Goal: Task Accomplishment & Management: Manage account settings

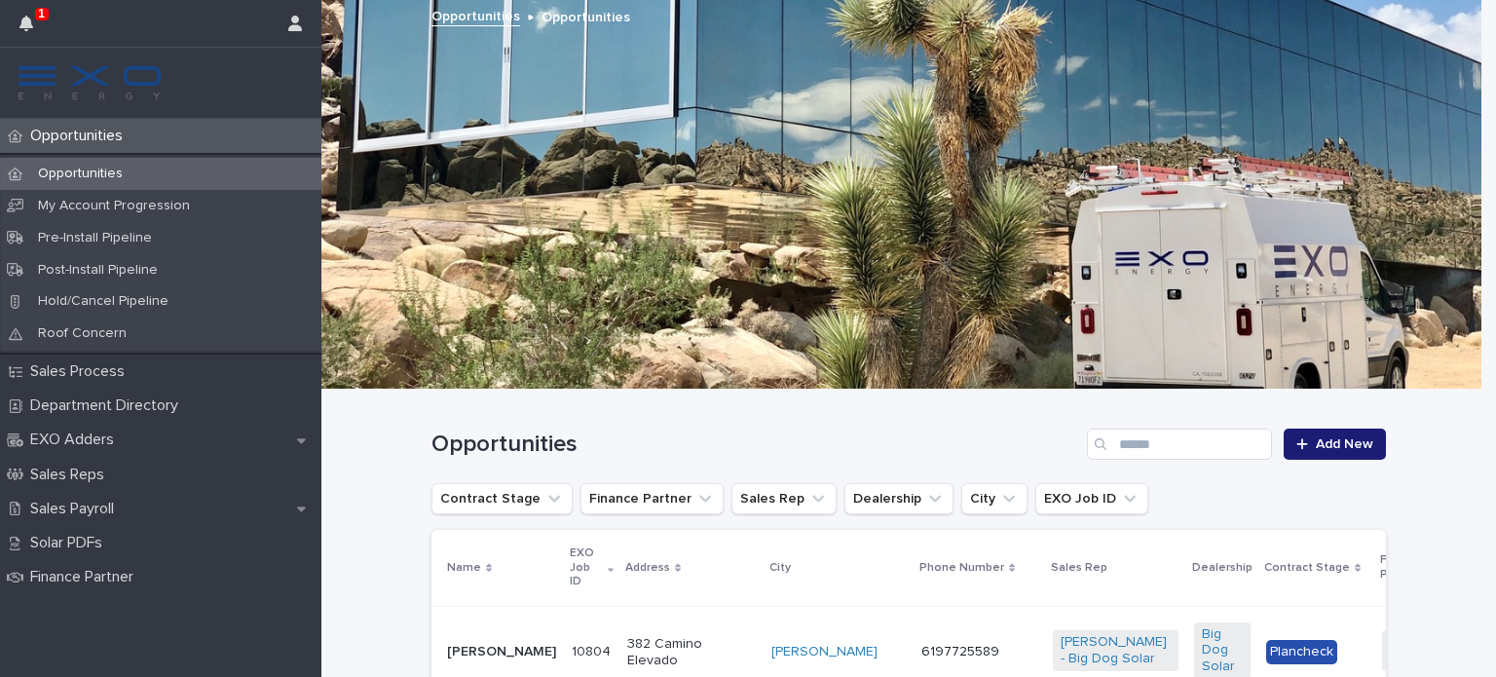
scroll to position [917, 0]
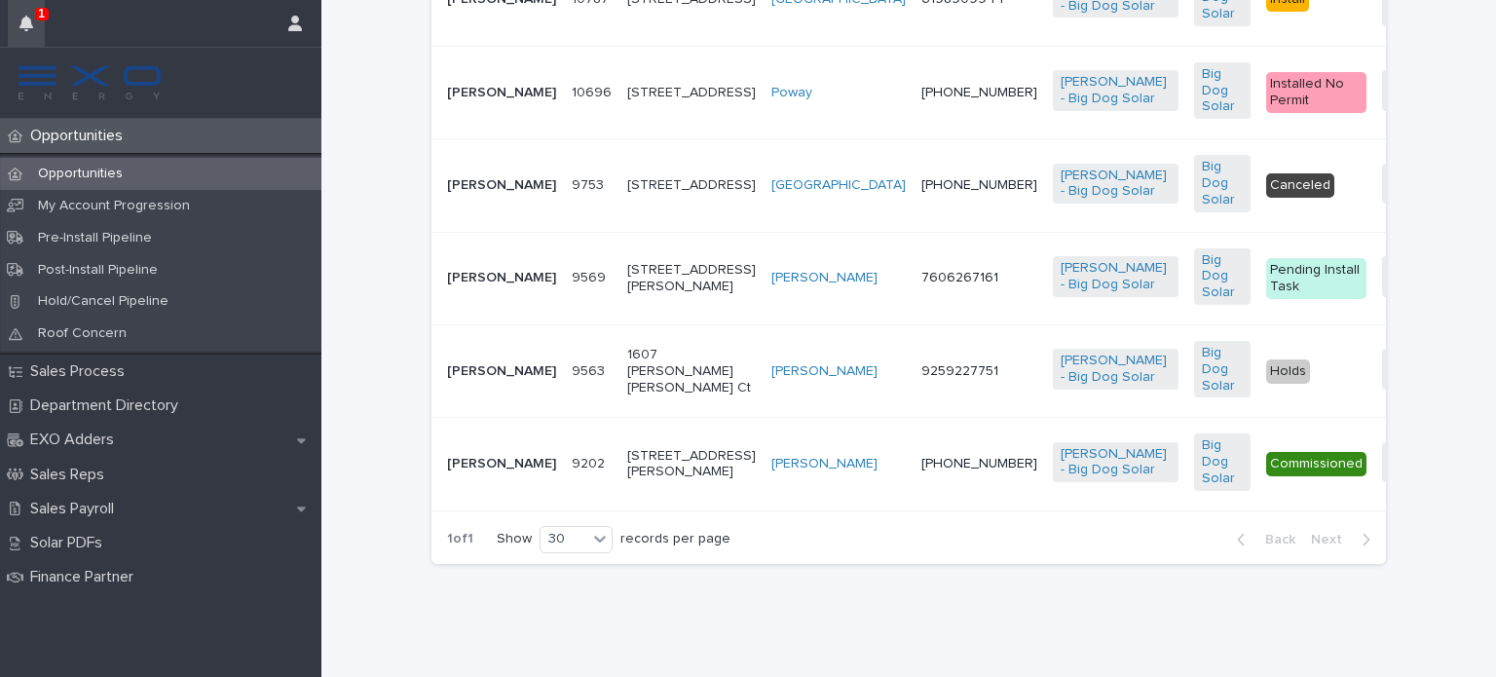
click at [25, 27] on icon "button" at bounding box center [26, 24] width 14 height 16
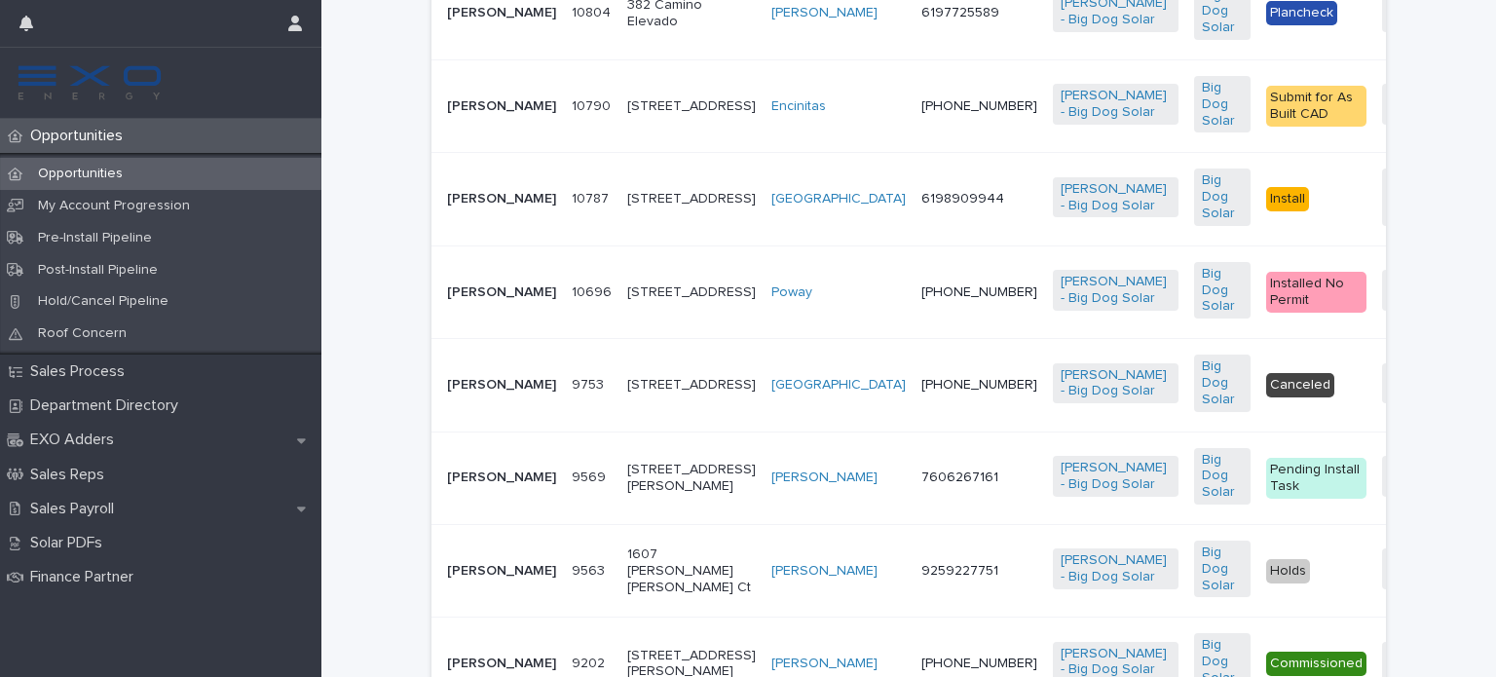
scroll to position [648, 0]
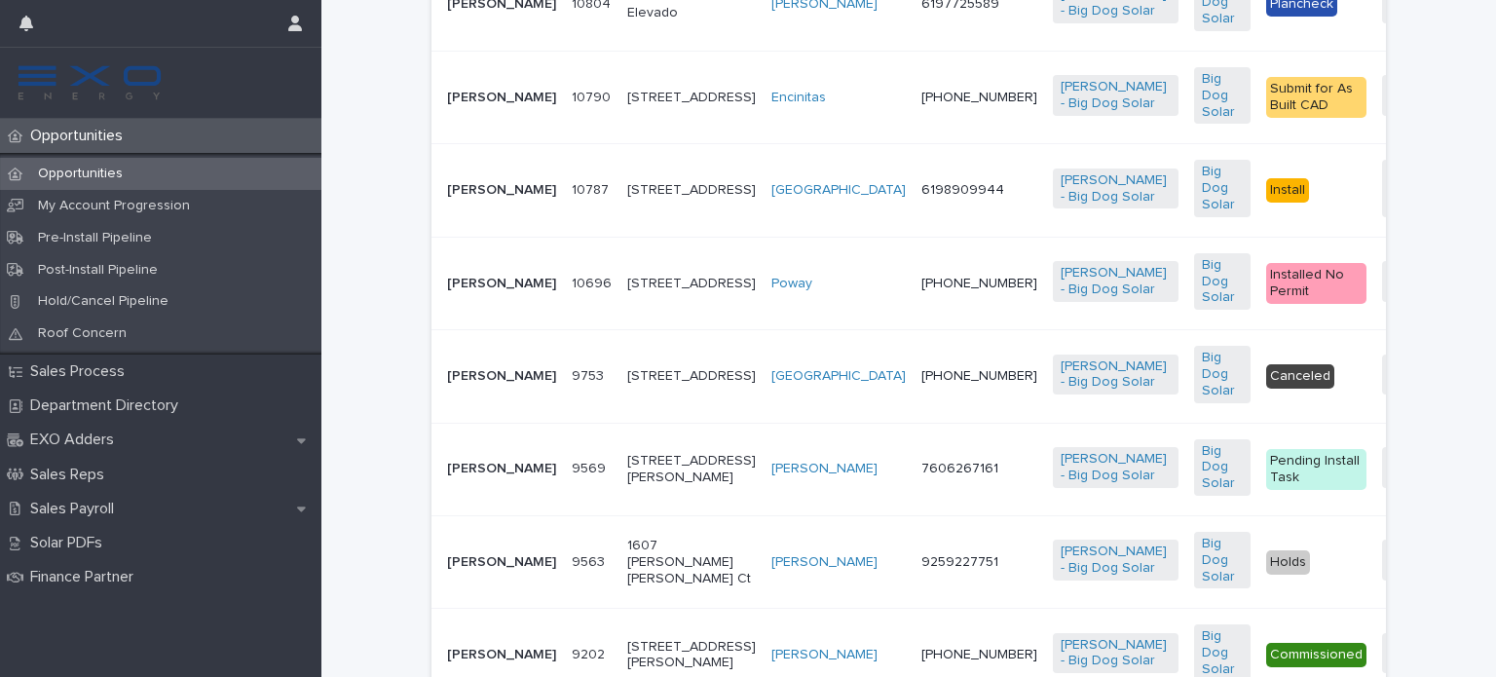
click at [100, 139] on p "Opportunities" at bounding box center [80, 136] width 116 height 19
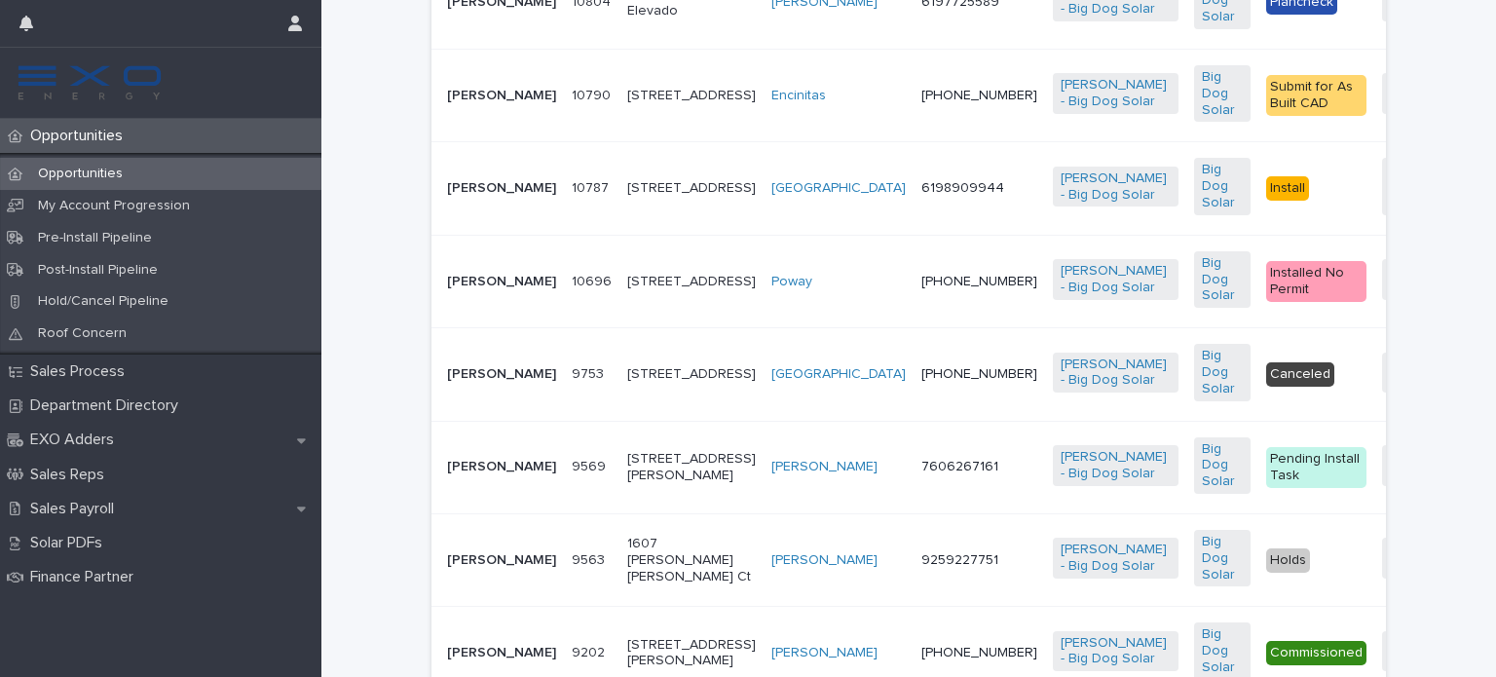
drag, startPoint x: 1453, startPoint y: 0, endPoint x: 1449, endPoint y: 552, distance: 552.1
click at [1449, 552] on div "Loading... Saving… Loading... Saving… Opportunities Add New Contract Stage Fina…" at bounding box center [908, 303] width 1174 height 1126
click at [495, 100] on p "[PERSON_NAME]" at bounding box center [501, 96] width 109 height 17
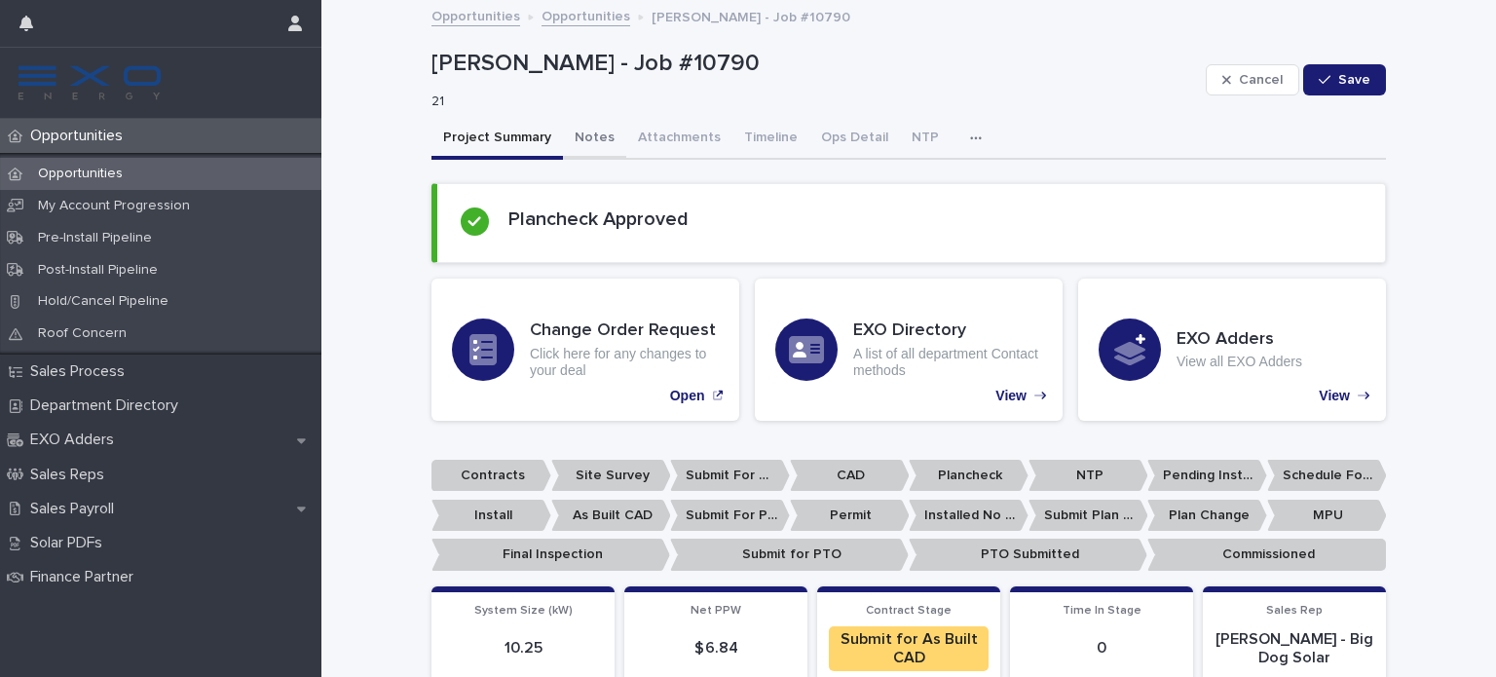
click at [582, 129] on button "Notes" at bounding box center [594, 139] width 63 height 41
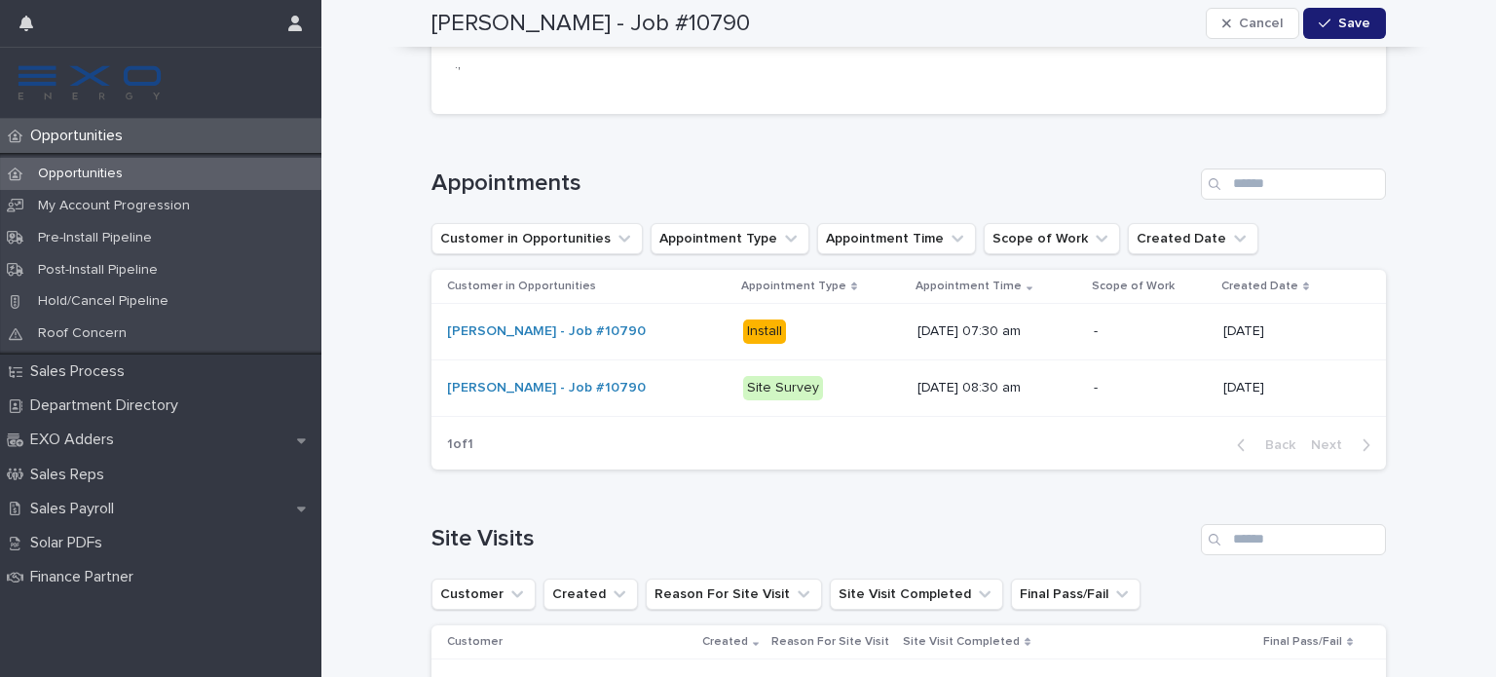
scroll to position [2215, 0]
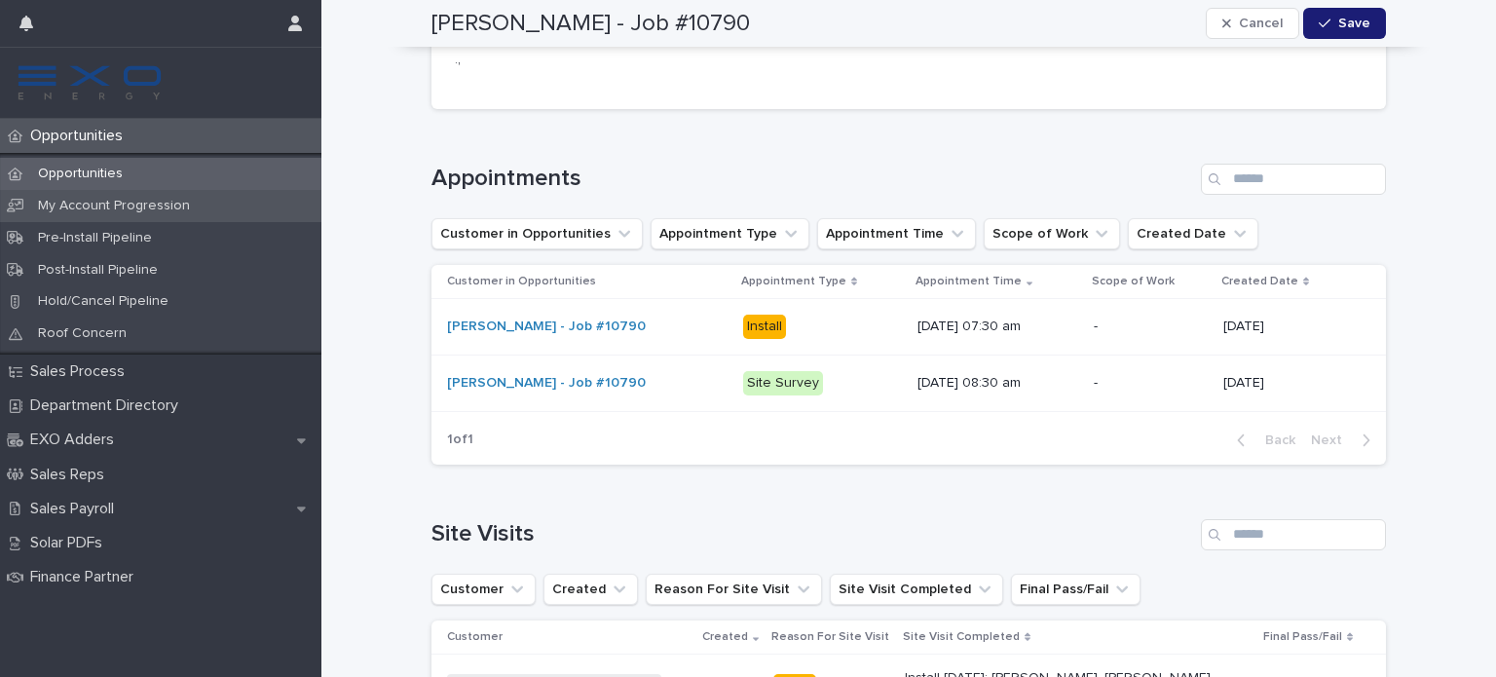
click at [127, 202] on p "My Account Progression" at bounding box center [113, 206] width 183 height 17
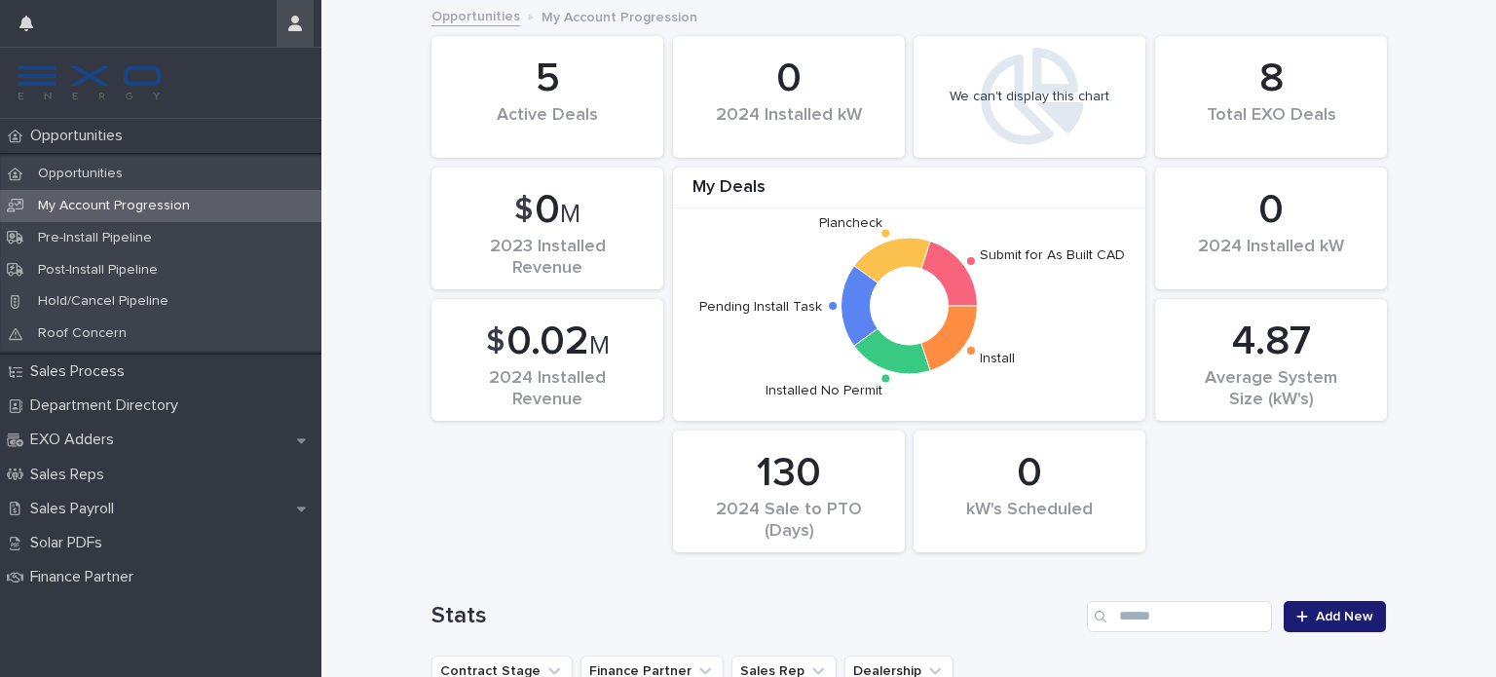
click at [299, 17] on icon "button" at bounding box center [295, 24] width 14 height 16
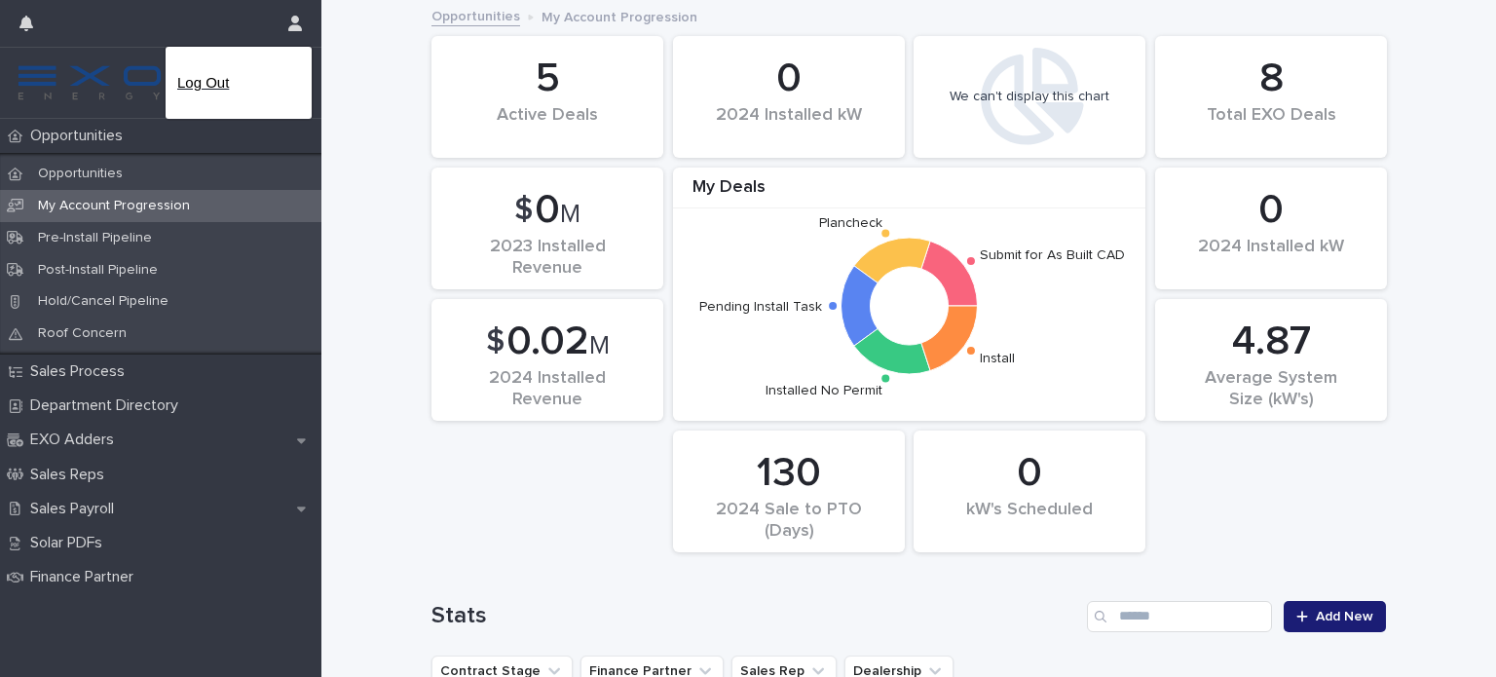
click at [197, 79] on p "Log Out" at bounding box center [238, 82] width 123 height 33
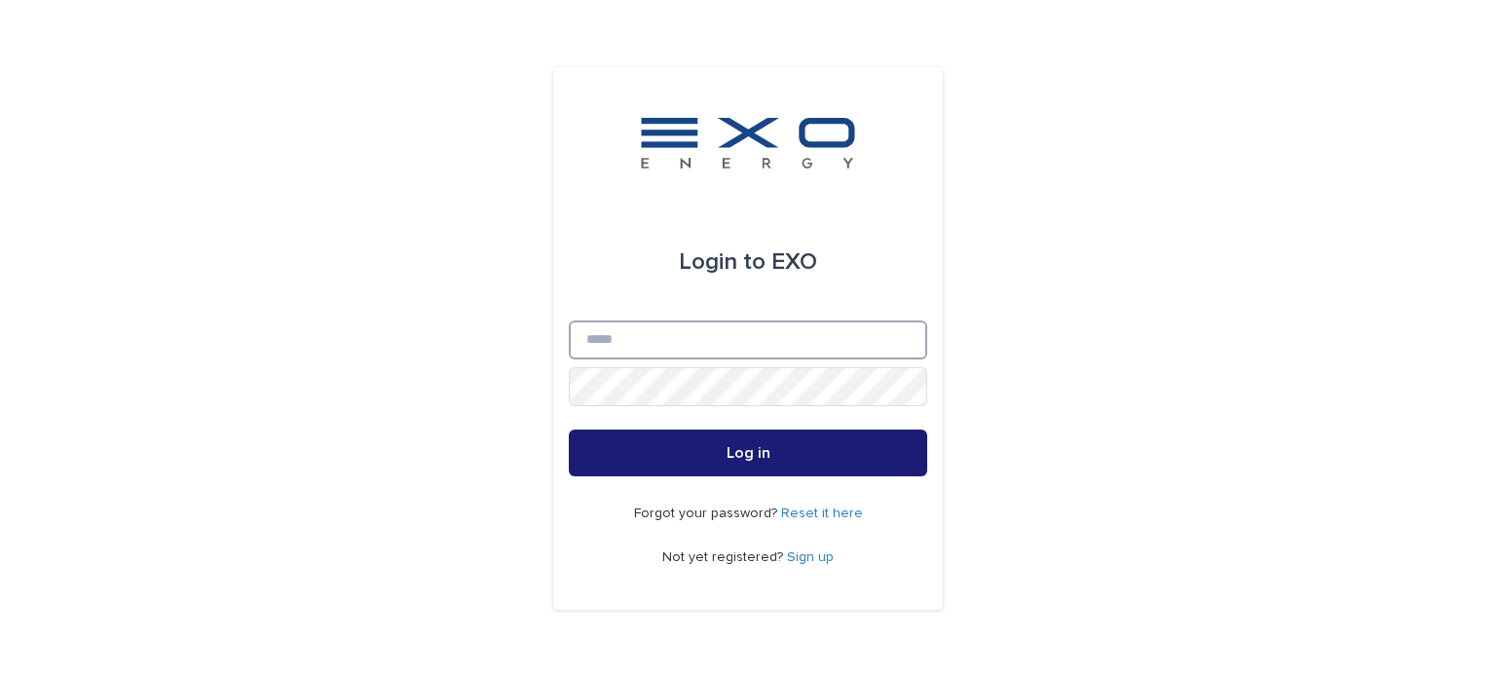
type input "**********"
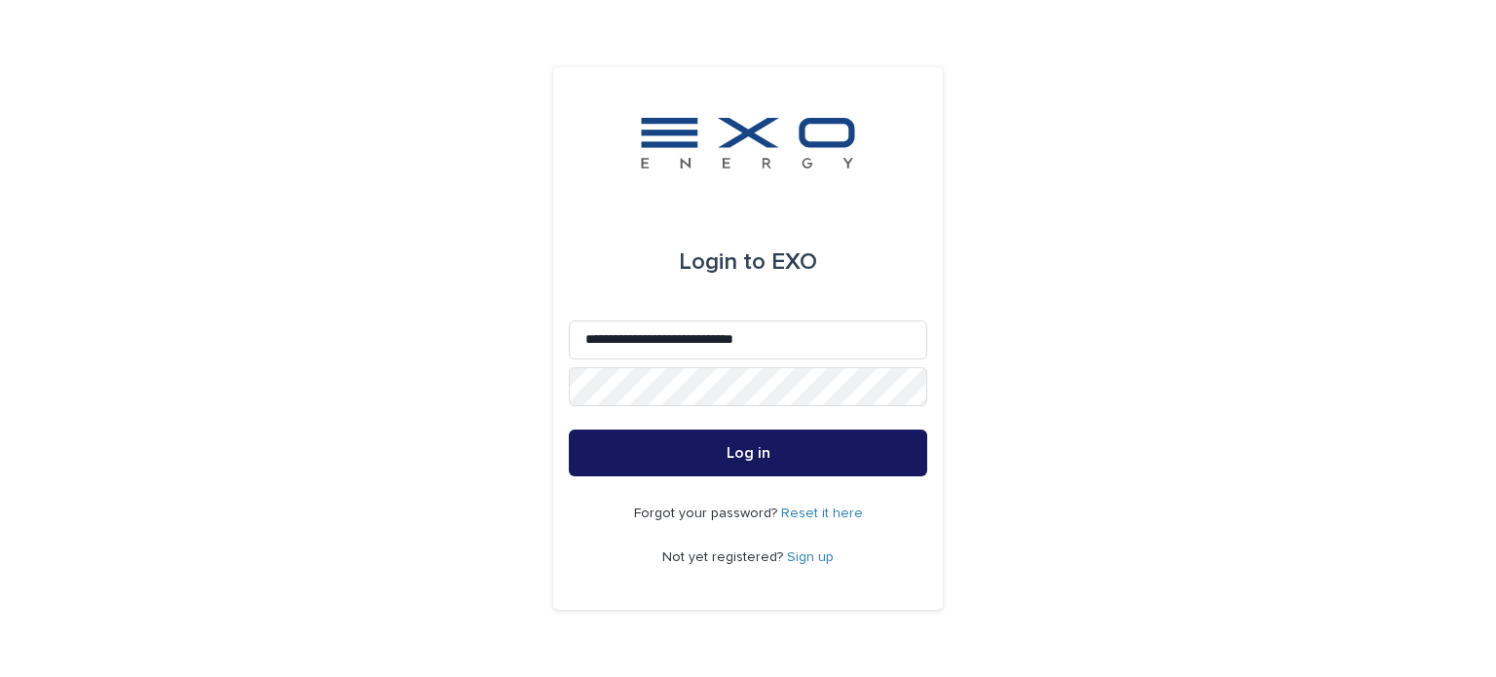
click at [724, 447] on button "Log in" at bounding box center [748, 452] width 358 height 47
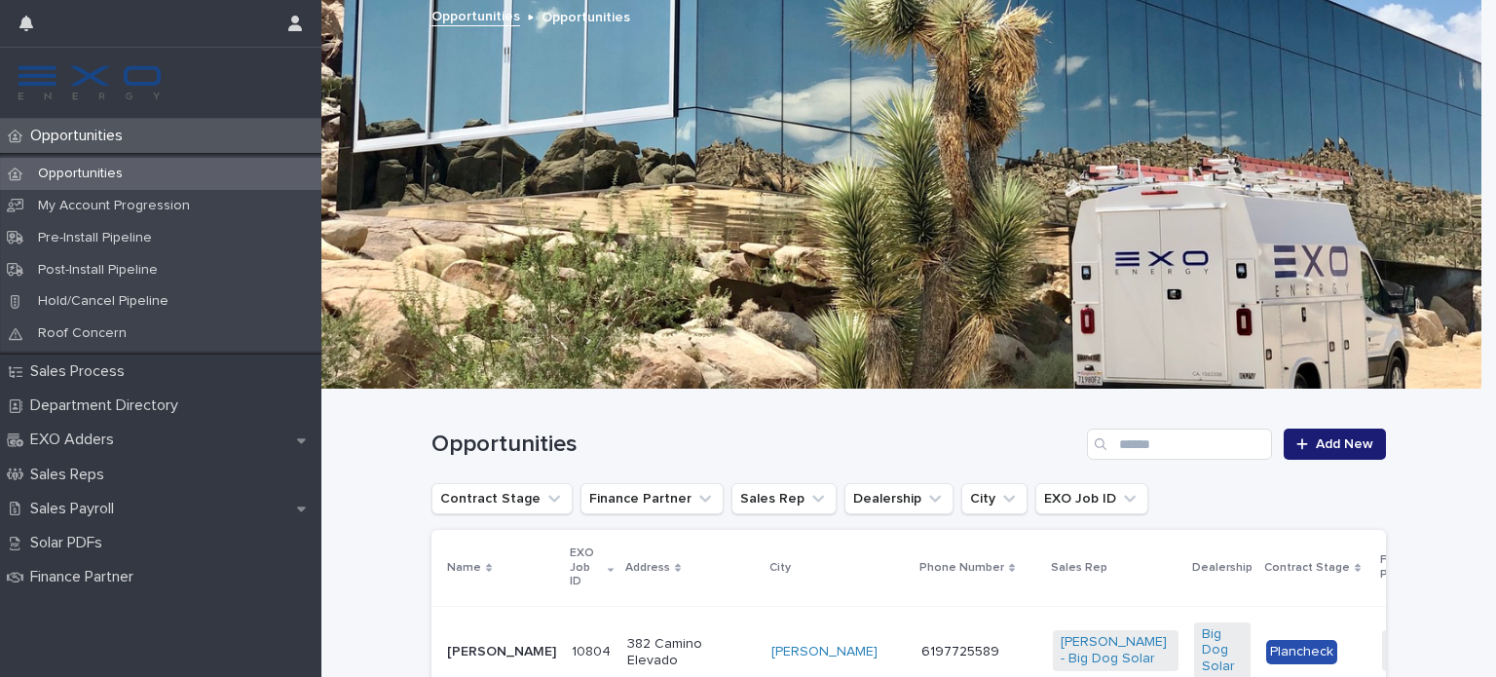
click at [1131, 73] on div at bounding box center [901, 194] width 1160 height 390
